Goal: Check status: Check status

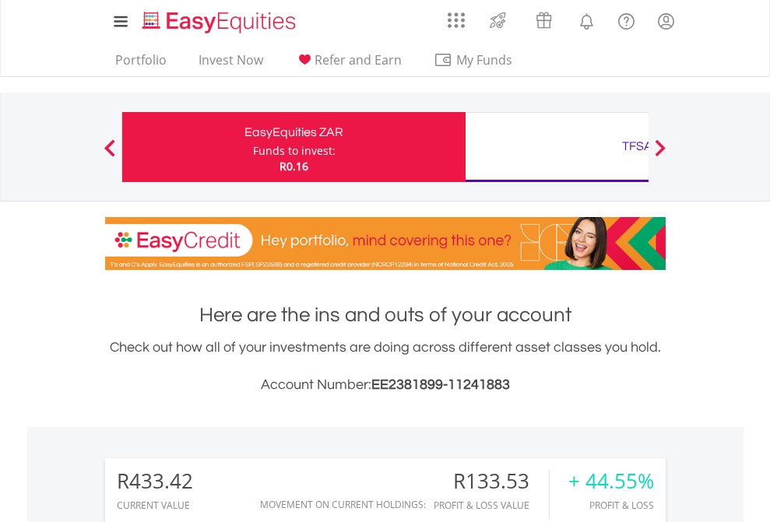
scroll to position [149, 244]
click at [253, 147] on div "Funds to invest:" at bounding box center [294, 151] width 83 height 16
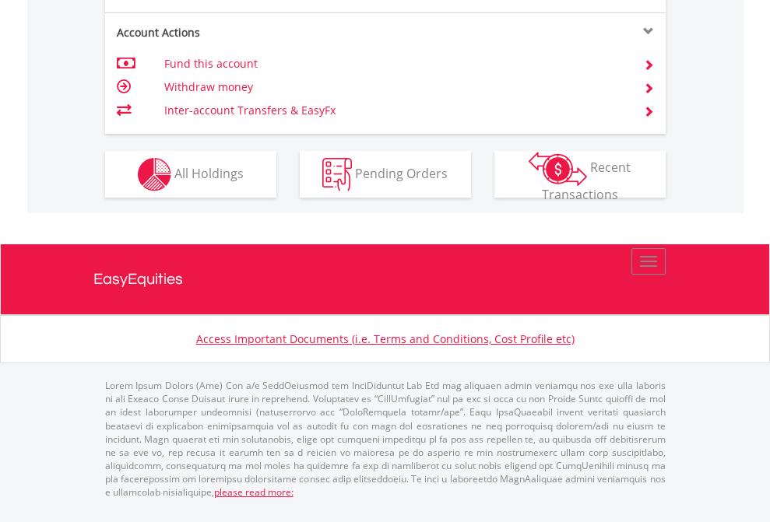
scroll to position [1461, 0]
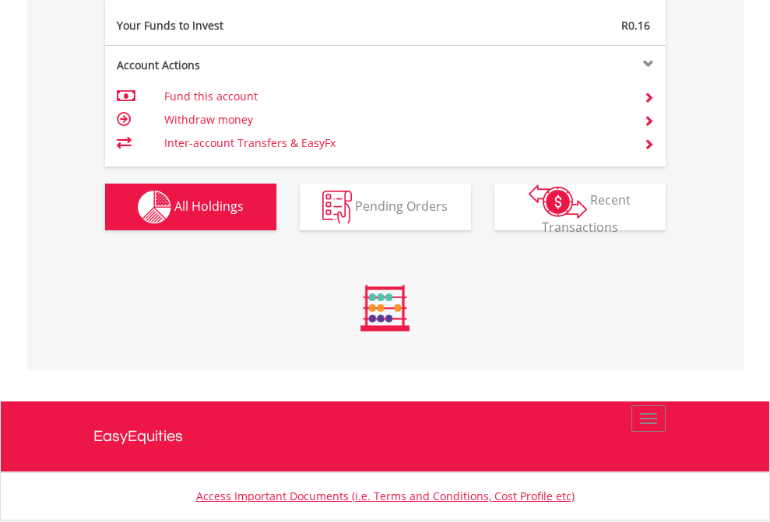
scroll to position [149, 244]
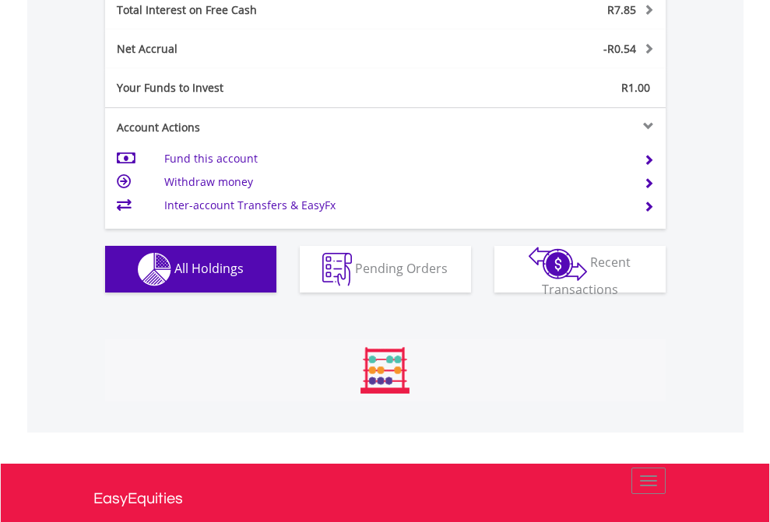
scroll to position [149, 244]
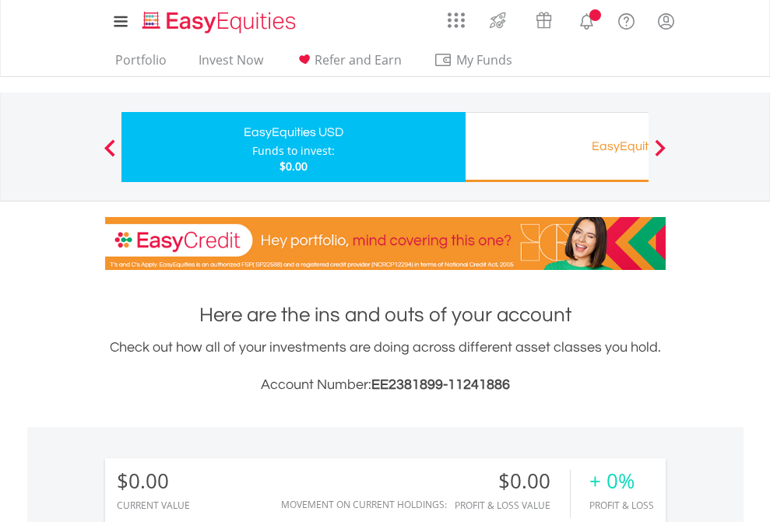
scroll to position [149, 244]
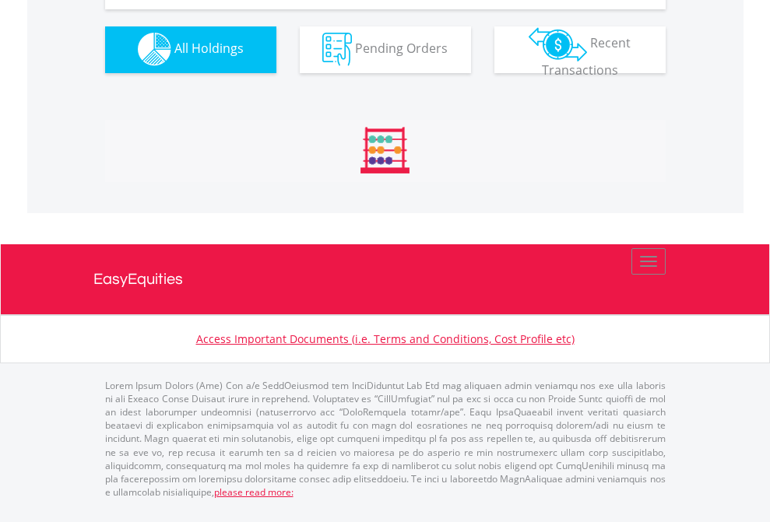
scroll to position [1541, 0]
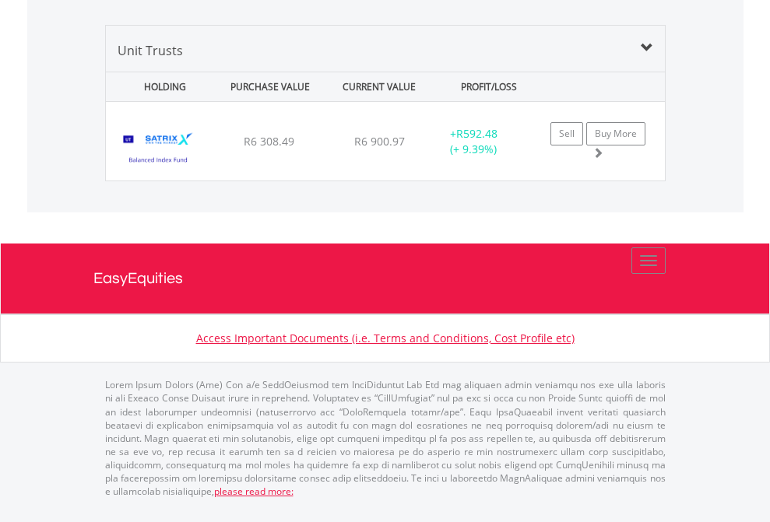
scroll to position [1885, 0]
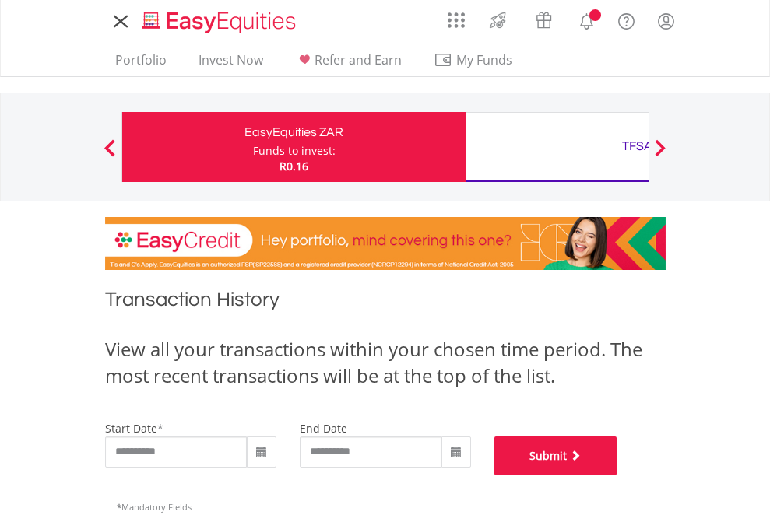
click at [617, 476] on button "Submit" at bounding box center [555, 456] width 123 height 39
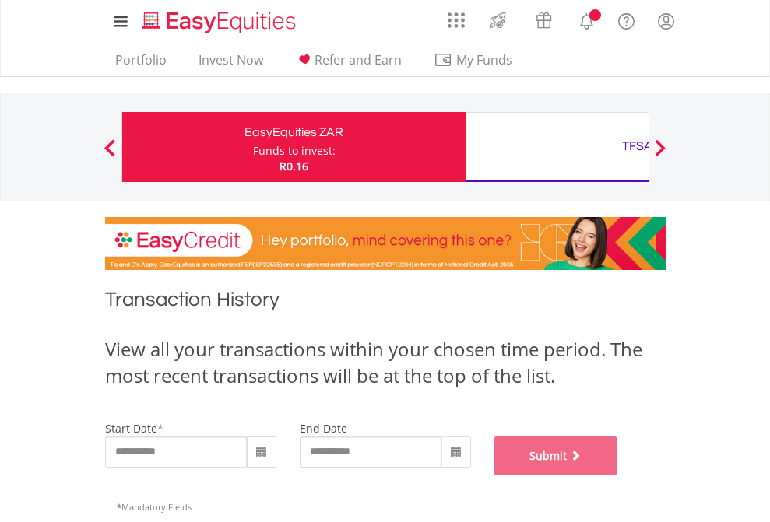
scroll to position [631, 0]
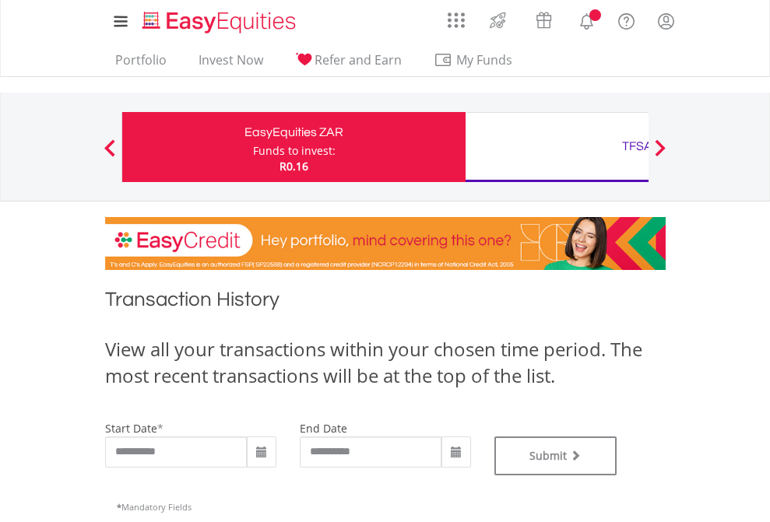
click at [557, 147] on div "TFSA" at bounding box center [637, 146] width 325 height 22
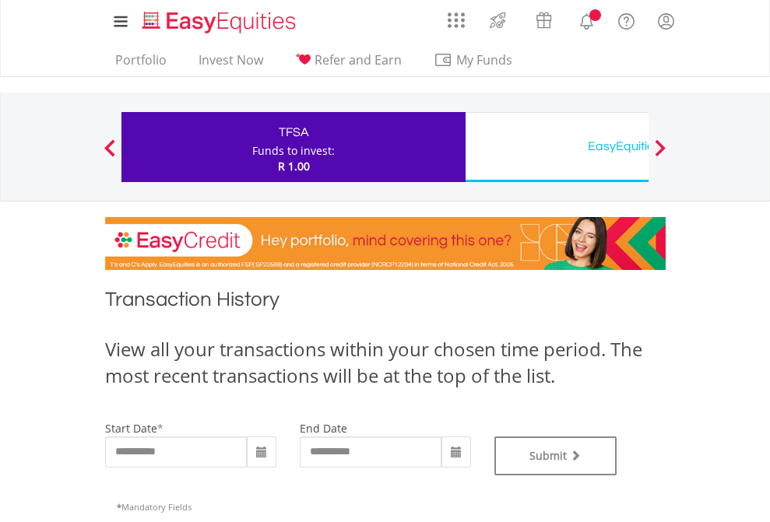
type input "**********"
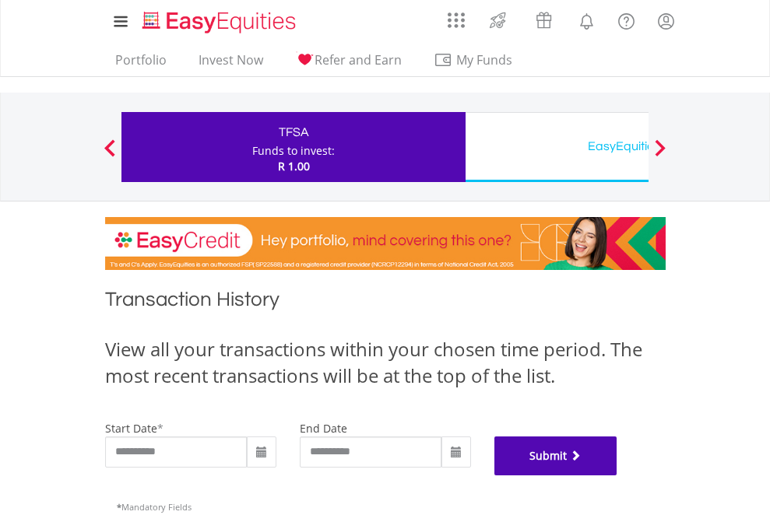
click at [617, 476] on button "Submit" at bounding box center [555, 456] width 123 height 39
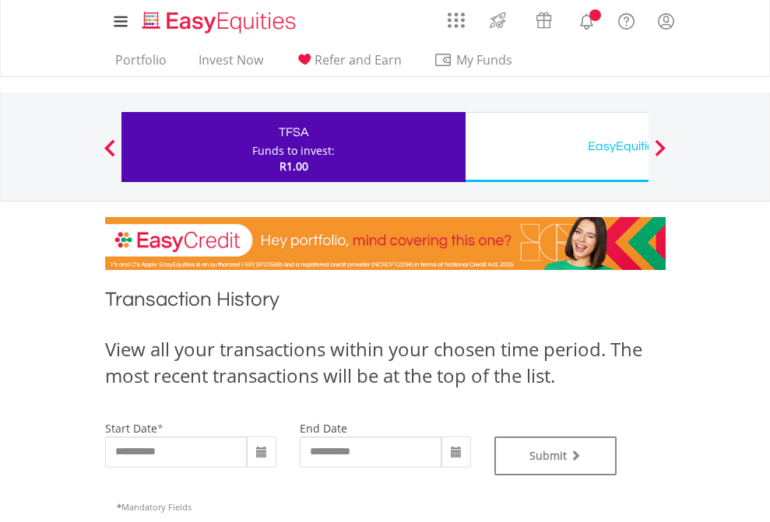
click at [557, 147] on div "EasyEquities USD" at bounding box center [637, 146] width 325 height 22
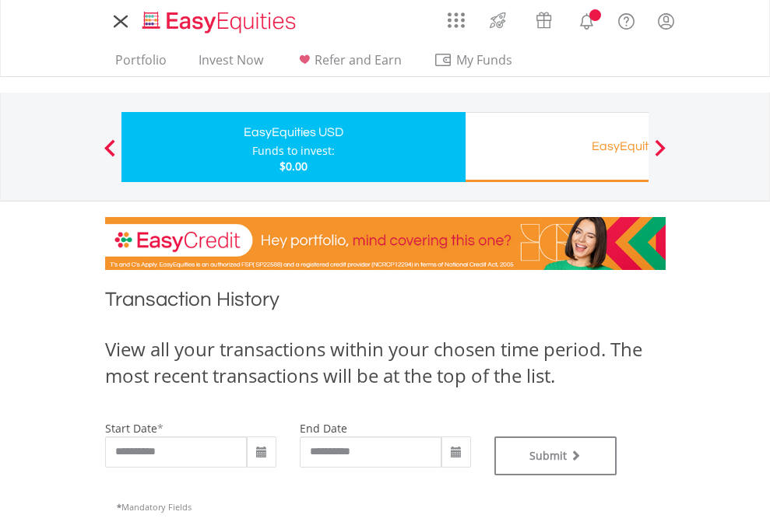
type input "**********"
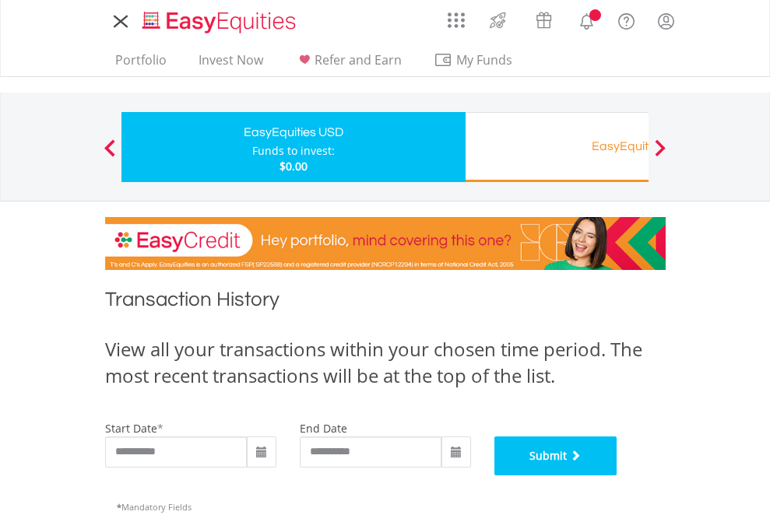
click at [617, 476] on button "Submit" at bounding box center [555, 456] width 123 height 39
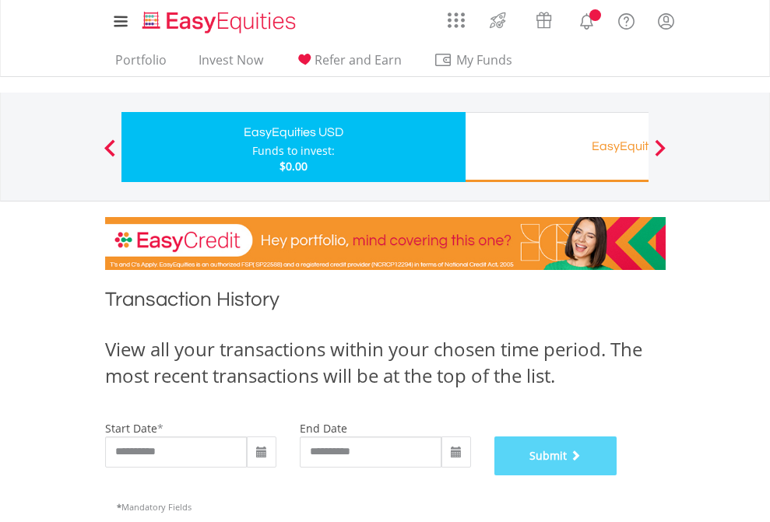
scroll to position [631, 0]
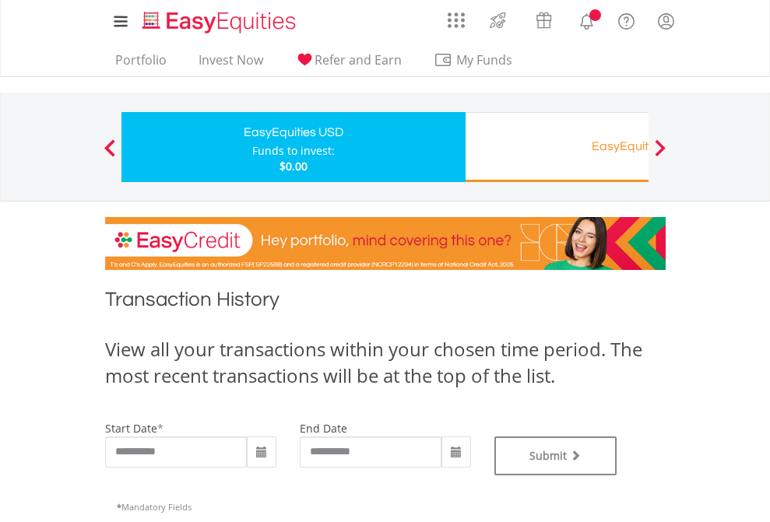
click at [557, 147] on div "EasyEquities RA" at bounding box center [637, 146] width 325 height 22
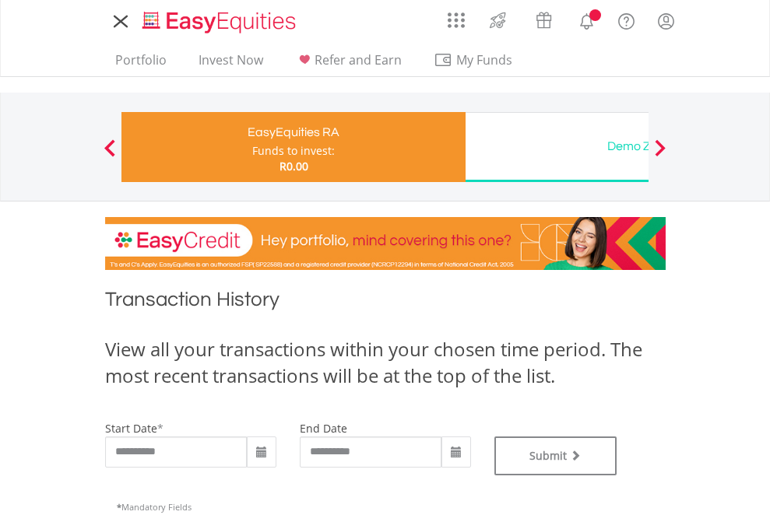
type input "**********"
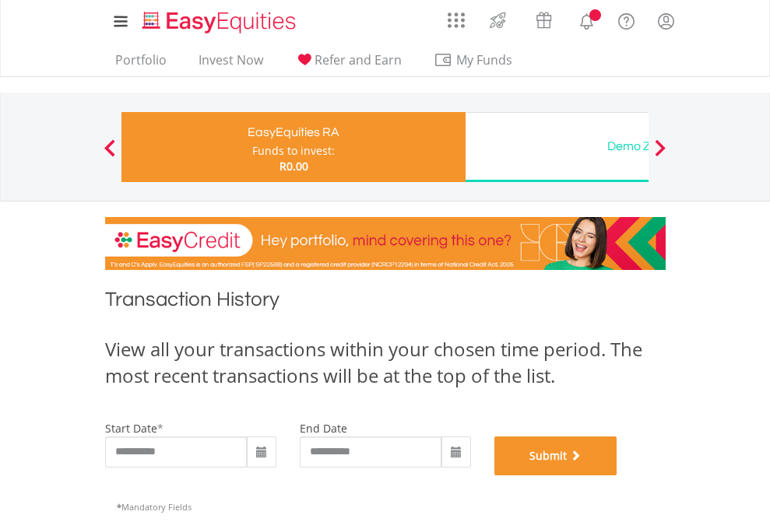
click at [617, 476] on button "Submit" at bounding box center [555, 456] width 123 height 39
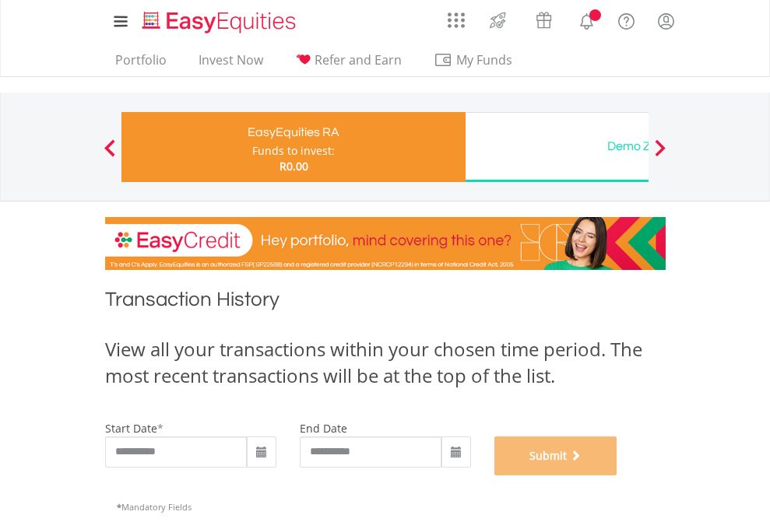
scroll to position [631, 0]
